Goal: Task Accomplishment & Management: Manage account settings

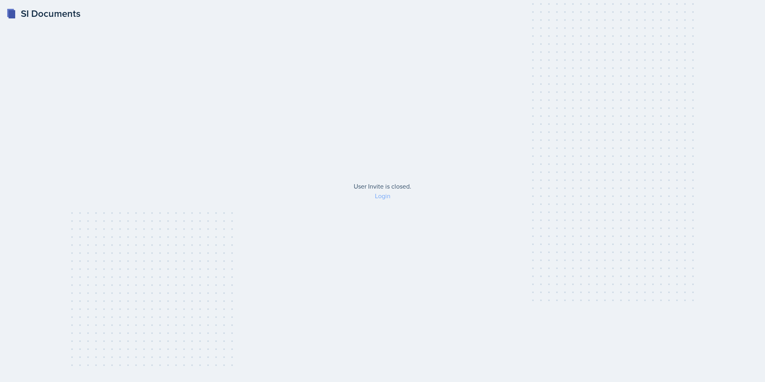
click at [384, 193] on link "Login" at bounding box center [383, 195] width 16 height 9
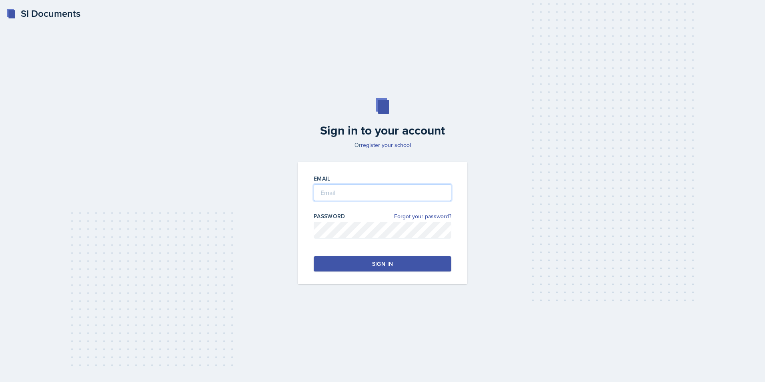
click at [384, 194] on input "email" at bounding box center [383, 192] width 138 height 17
click at [278, 233] on div "Sign in to your account Or register your school Email [EMAIL_ADDRESS][DOMAIN_NA…" at bounding box center [382, 191] width 739 height 238
click at [388, 265] on div "Sign in" at bounding box center [382, 264] width 21 height 8
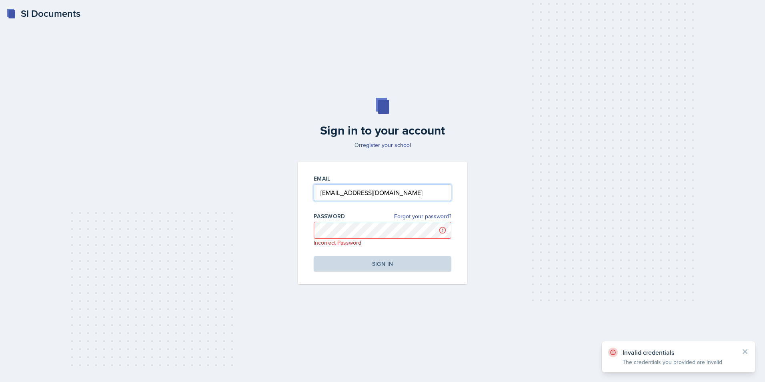
drag, startPoint x: 417, startPoint y: 191, endPoint x: 352, endPoint y: 195, distance: 65.3
click at [352, 195] on input "[EMAIL_ADDRESS][DOMAIN_NAME]" at bounding box center [383, 192] width 138 height 17
type input "balonwuc1"
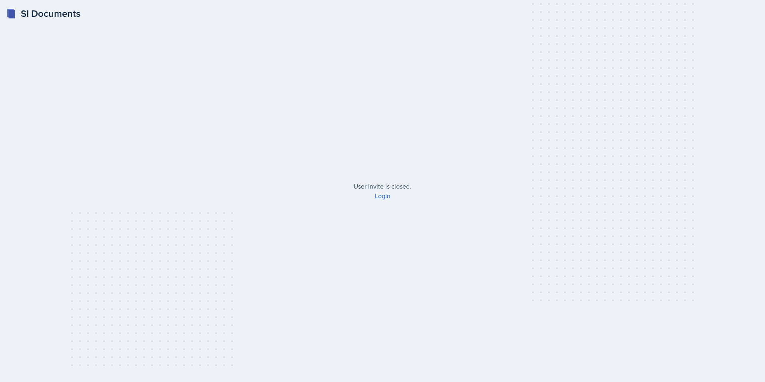
click at [383, 201] on div "SI Documents User Invite is closed. Login" at bounding box center [382, 191] width 765 height 382
click at [384, 198] on link "Login" at bounding box center [383, 195] width 16 height 9
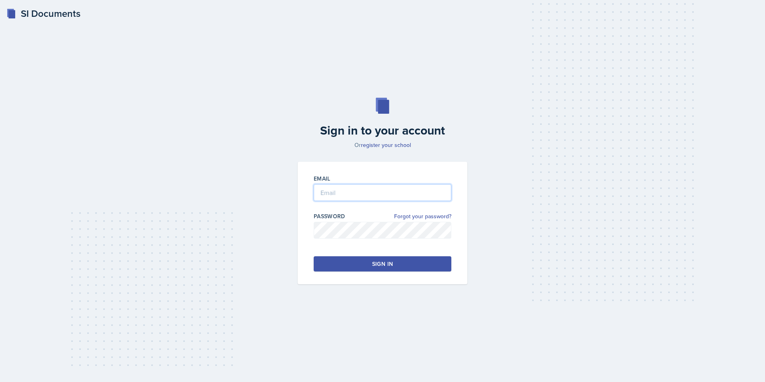
click at [384, 197] on input "email" at bounding box center [383, 192] width 138 height 17
type input "[EMAIL_ADDRESS][DOMAIN_NAME]"
click at [379, 258] on button "Sign in" at bounding box center [383, 263] width 138 height 15
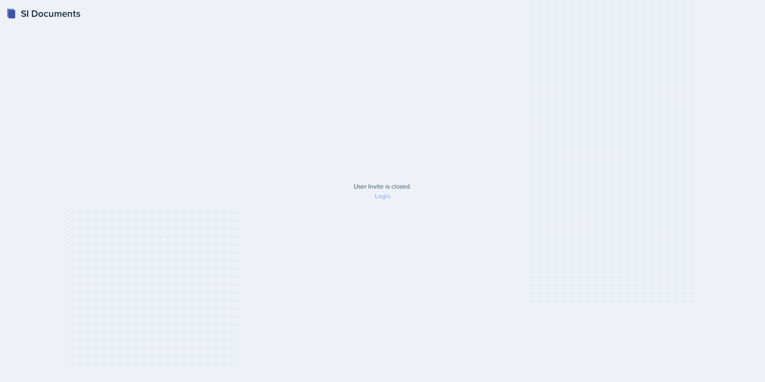
click at [378, 194] on link "Login" at bounding box center [383, 195] width 16 height 9
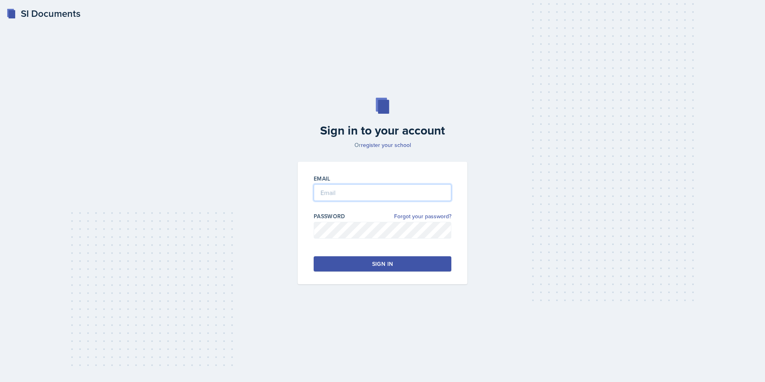
click at [371, 194] on input "email" at bounding box center [383, 192] width 138 height 17
type input "[EMAIL_ADDRESS][DOMAIN_NAME]"
